Goal: Task Accomplishment & Management: Complete application form

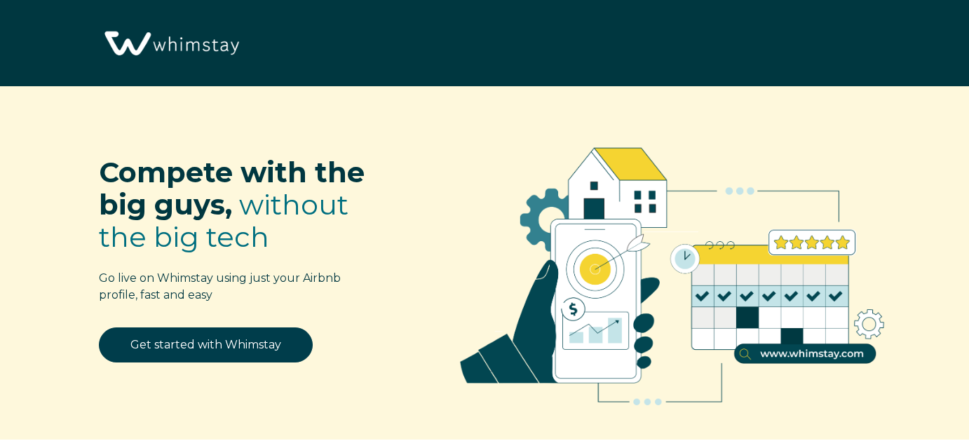
select select "US"
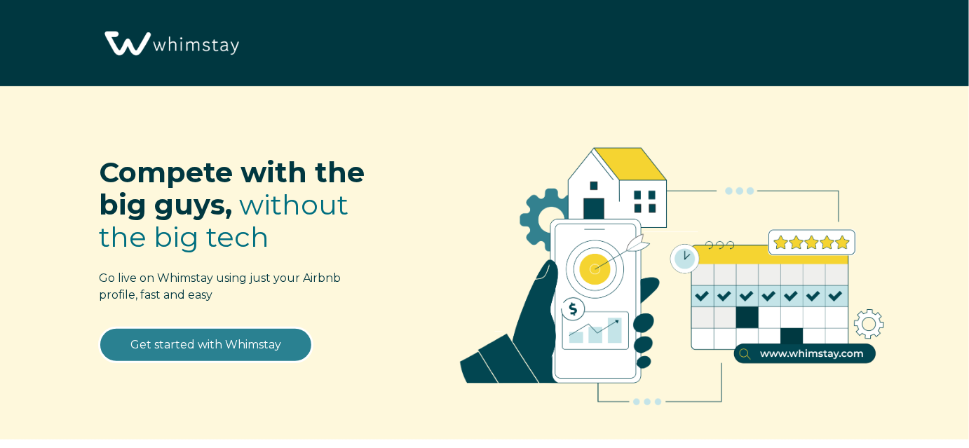
click at [248, 348] on link "Get started with Whimstay" at bounding box center [206, 344] width 214 height 35
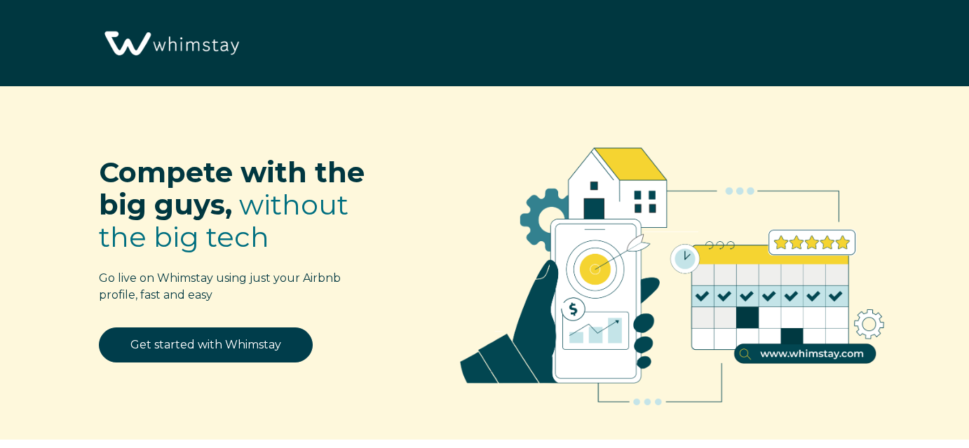
select select "US"
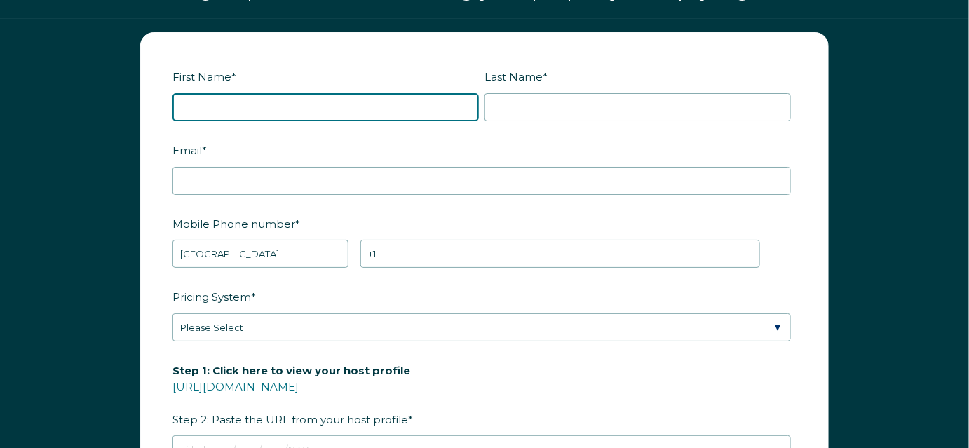
click at [294, 121] on input "First Name *" at bounding box center [325, 107] width 306 height 28
type input "Charles"
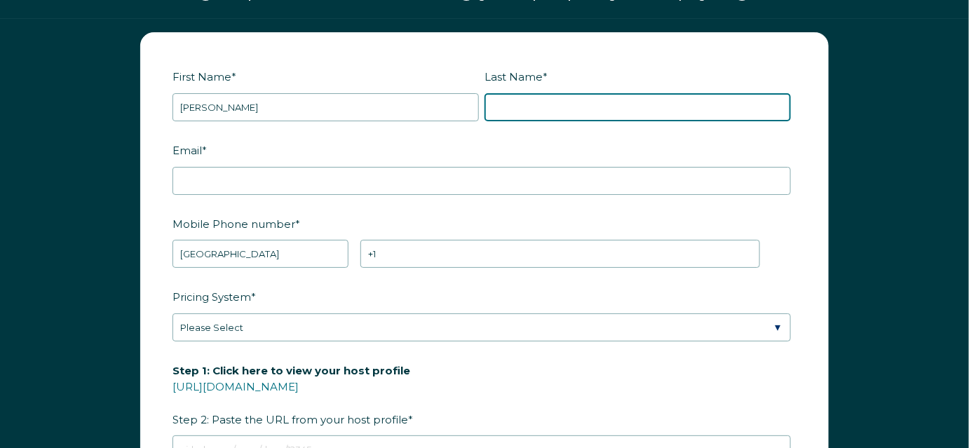
type input "Witten"
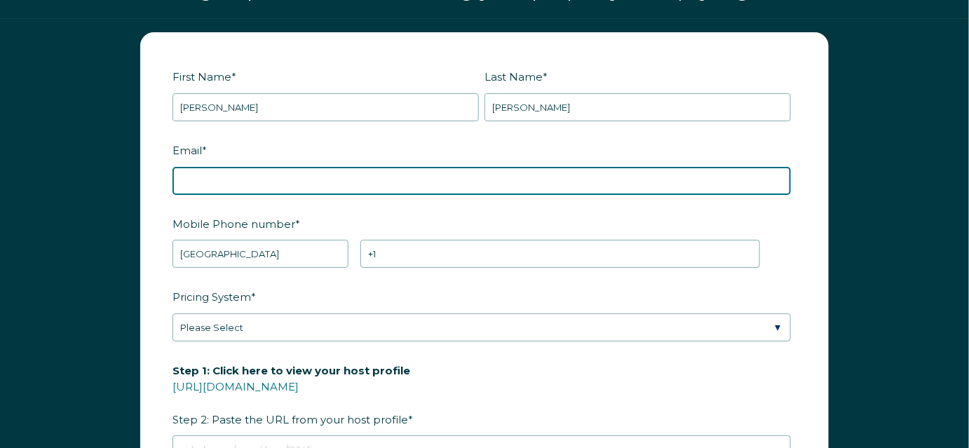
type input "wittencs@yahoo.com"
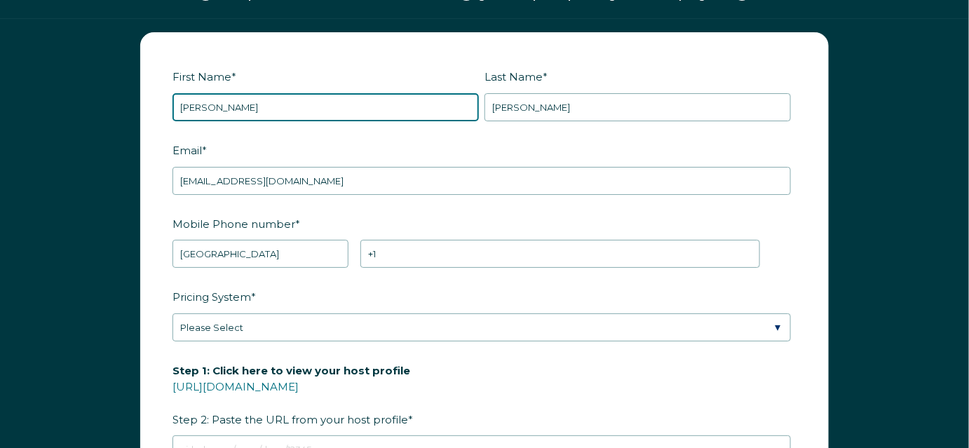
type input "Charles Spence"
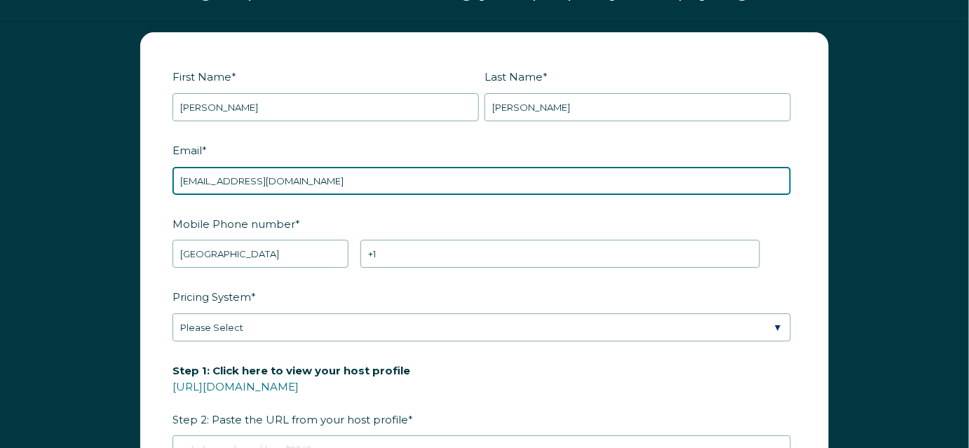
drag, startPoint x: 308, startPoint y: 205, endPoint x: 155, endPoint y: 218, distance: 153.4
click at [155, 218] on form "First Name * Charles Spence Last Name * Witten RBO Token Company ID Referrer Co…" at bounding box center [484, 358] width 687 height 650
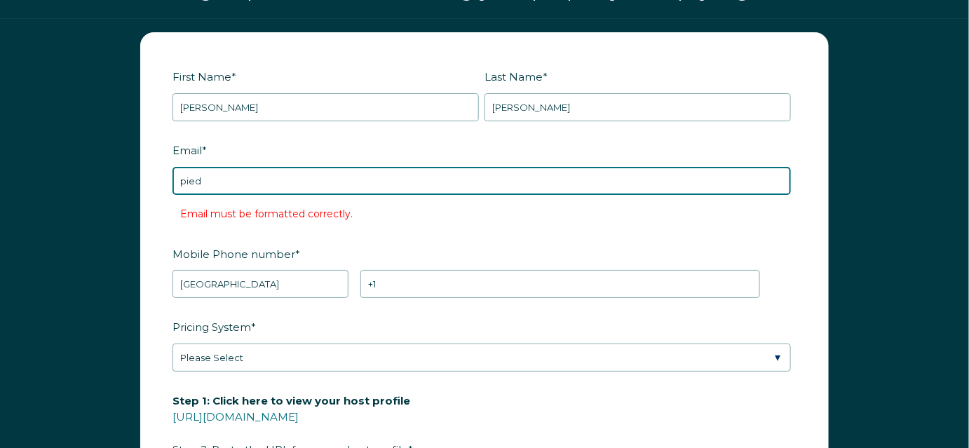
type input "pied-a-terre@att.net"
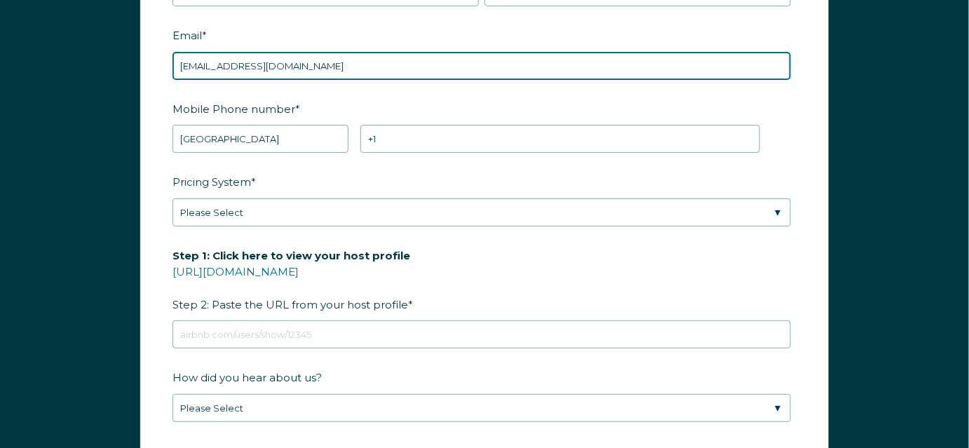
scroll to position [1785, 0]
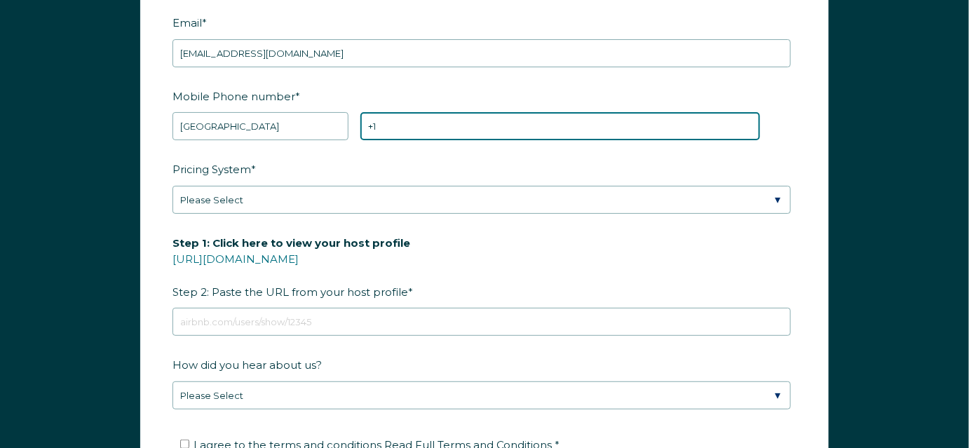
click at [444, 140] on input "+1" at bounding box center [560, 126] width 400 height 28
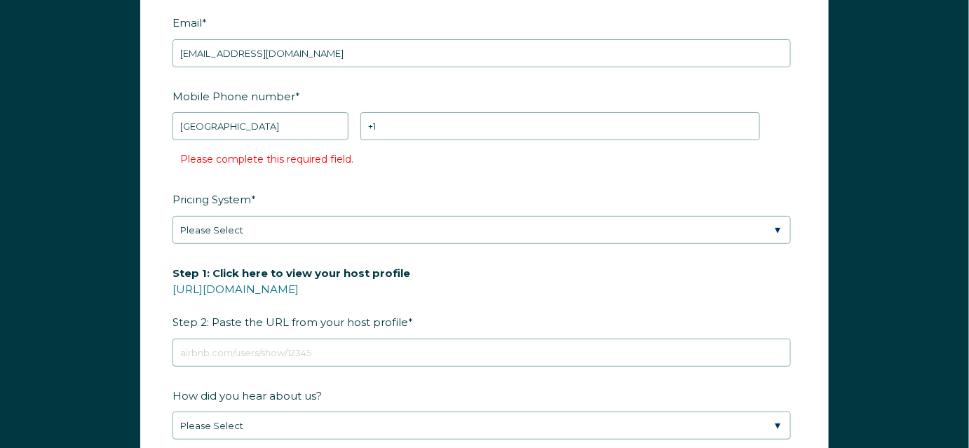
type input "Charles"
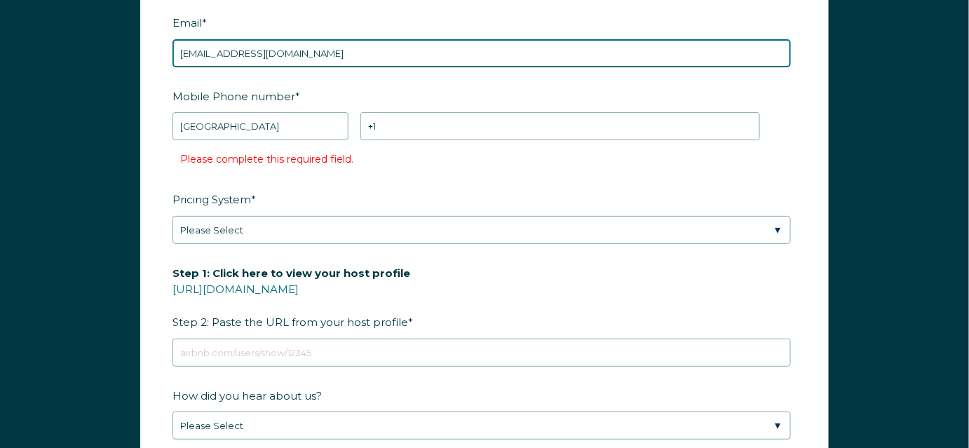
type input "wittencs@yahoo.com"
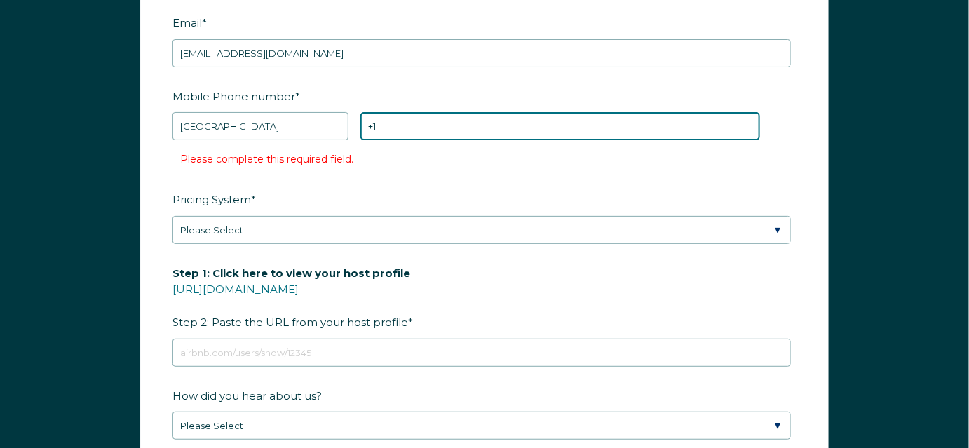
type input "+1 2402715727"
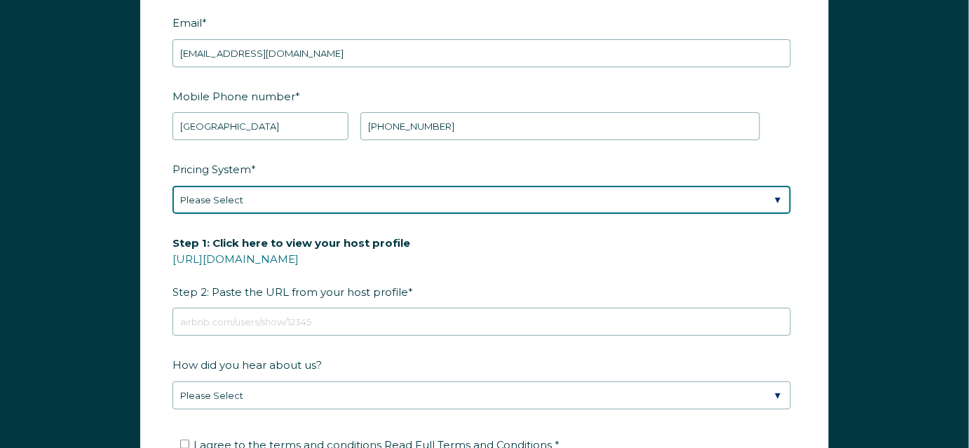
click at [531, 214] on select "Please Select Manual Airbnb Smart Pricing PriceLabs Wheelhouse Beyond Pricing 3…" at bounding box center [481, 200] width 618 height 28
select select "Manual"
click at [172, 207] on select "Please Select Manual Airbnb Smart Pricing PriceLabs Wheelhouse Beyond Pricing 3…" at bounding box center [481, 200] width 618 height 28
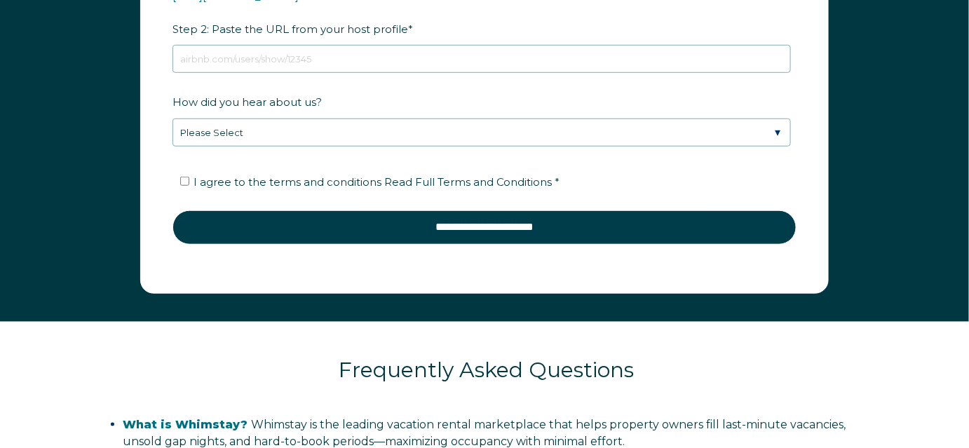
scroll to position [2039, 0]
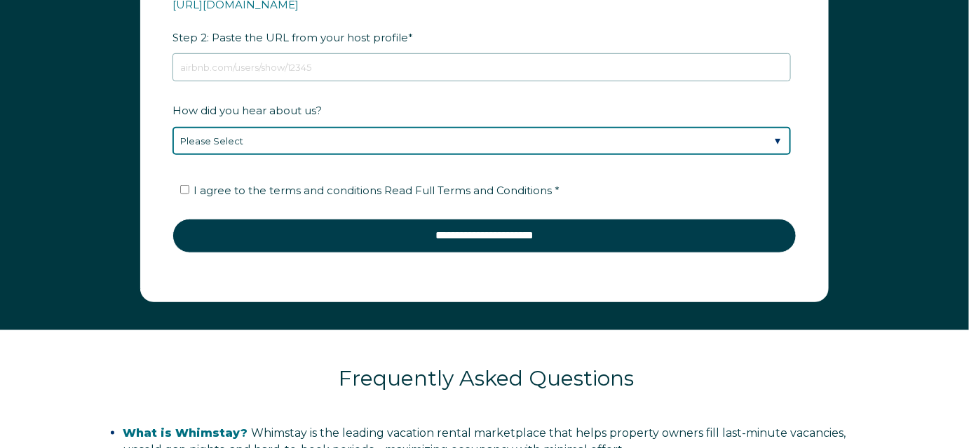
click at [441, 155] on select "Please Select Discovered Whimstay at an event or conference Found Whimstay thro…" at bounding box center [481, 141] width 618 height 28
select select "Referral from a Friend"
click at [172, 147] on select "Please Select Discovered Whimstay at an event or conference Found Whimstay thro…" at bounding box center [481, 141] width 618 height 28
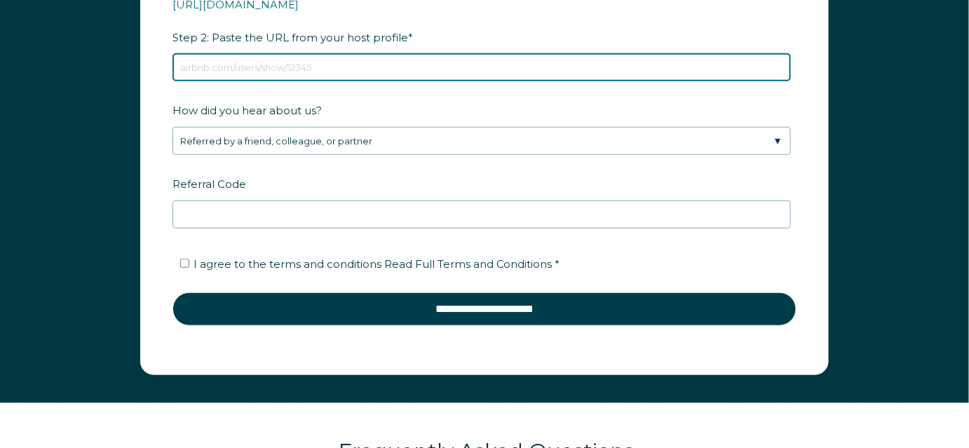
click at [336, 81] on input "Step 1: Click here to view your host profile https://www.airbnb.com/users/show/…" at bounding box center [481, 67] width 618 height 28
